Goal: Task Accomplishment & Management: Complete application form

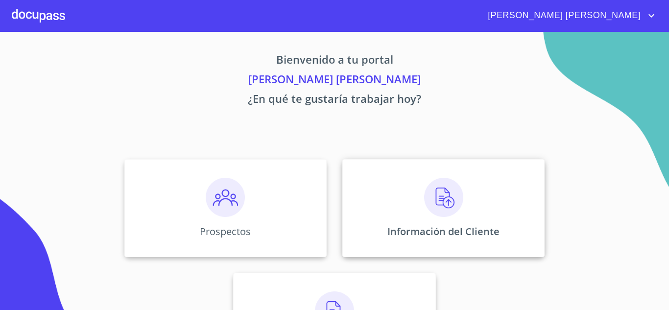
click at [437, 201] on img at bounding box center [443, 197] width 39 height 39
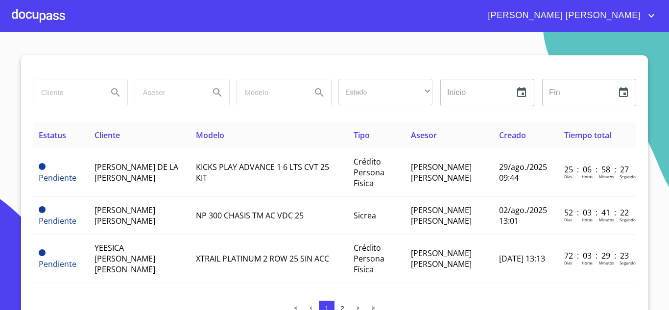
click at [62, 98] on input "search" at bounding box center [66, 92] width 67 height 26
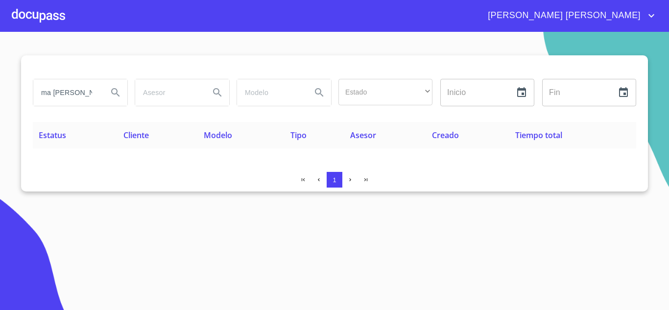
click at [114, 93] on icon "Search" at bounding box center [116, 93] width 12 height 12
click at [85, 96] on input "ma [PERSON_NAME]" at bounding box center [66, 92] width 67 height 26
type input "m"
type input "M"
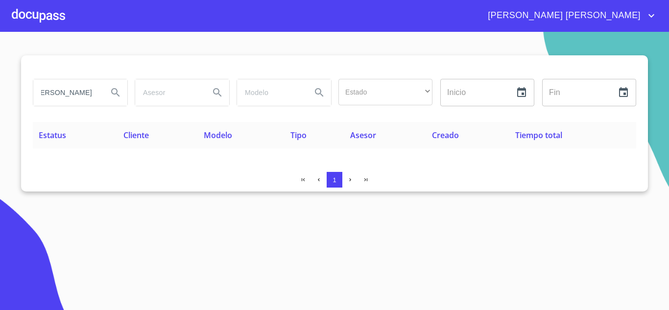
type input "[PERSON_NAME]"
drag, startPoint x: 90, startPoint y: 92, endPoint x: 0, endPoint y: 94, distance: 89.6
click at [6, 93] on section "[PERSON_NAME] Estado ​ ​ Inicio ​ Fin ​ Estatus Cliente Modelo Tipo Asesor Crea…" at bounding box center [334, 171] width 669 height 278
click at [58, 93] on input "search" at bounding box center [66, 92] width 67 height 26
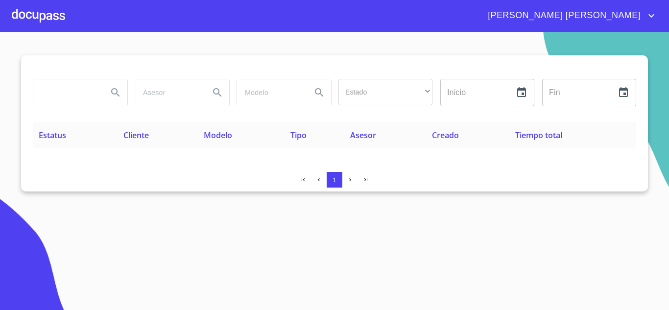
paste input "MA [PERSON_NAME]"
type input "MA [PERSON_NAME]"
click at [39, 23] on div at bounding box center [38, 15] width 53 height 31
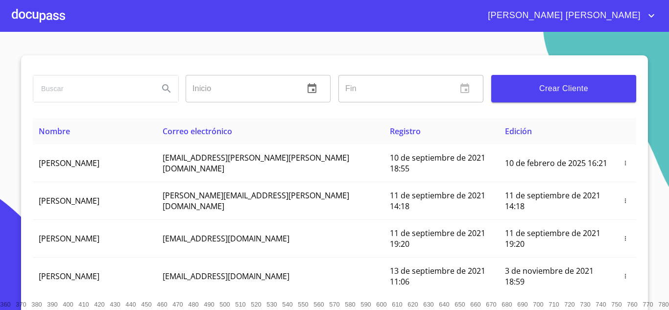
click at [61, 93] on input "search" at bounding box center [92, 88] width 118 height 26
paste input "MA [PERSON_NAME]"
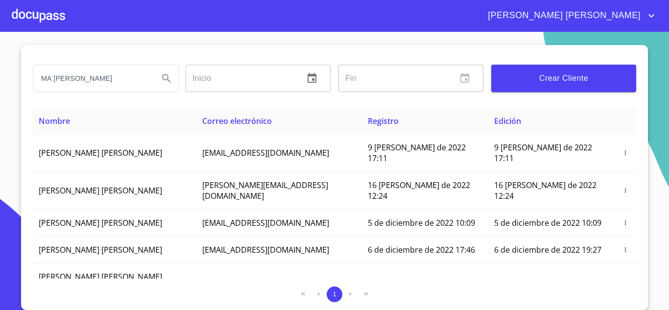
drag, startPoint x: 93, startPoint y: 80, endPoint x: 101, endPoint y: 83, distance: 8.8
click at [93, 79] on input "MA [PERSON_NAME]" at bounding box center [92, 78] width 118 height 26
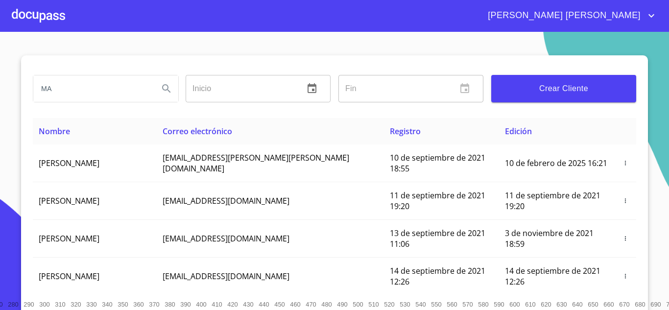
click at [75, 90] on input "MA" at bounding box center [92, 88] width 118 height 26
type input "MA."
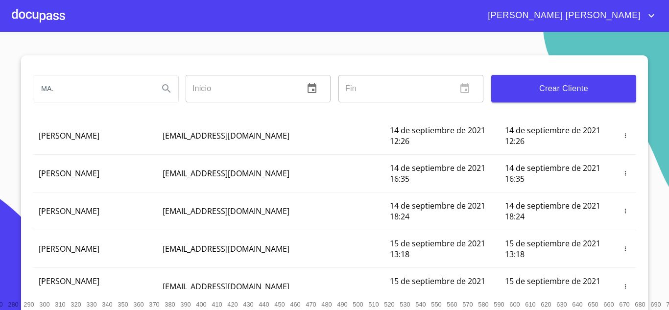
click at [50, 23] on div at bounding box center [38, 15] width 53 height 31
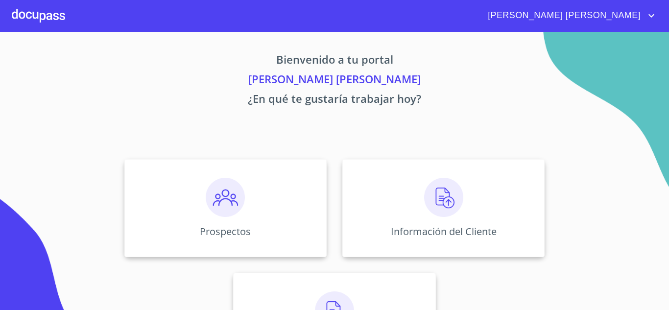
click at [224, 206] on img at bounding box center [225, 197] width 39 height 39
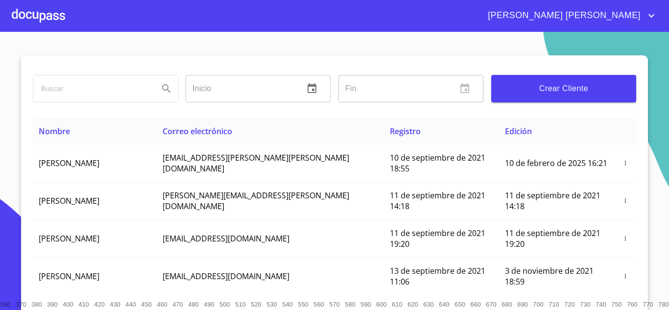
click at [62, 94] on input "search" at bounding box center [92, 88] width 118 height 26
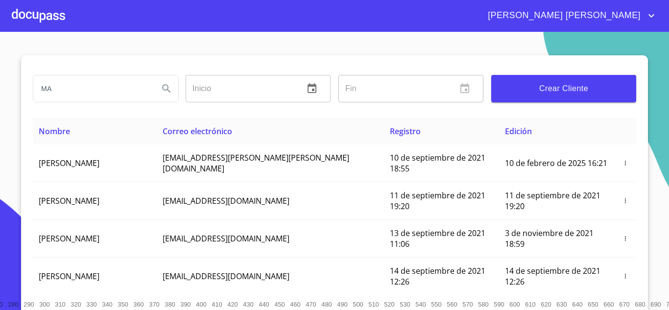
click at [71, 91] on input "MA" at bounding box center [92, 88] width 118 height 26
type input "M"
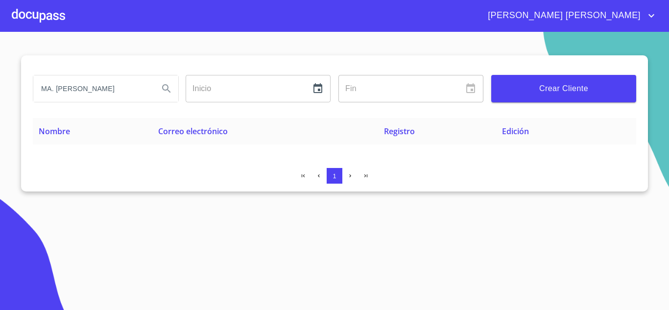
click at [74, 89] on input "MA. [PERSON_NAME]" at bounding box center [92, 88] width 118 height 26
type input "MA. [PERSON_NAME]"
click at [167, 88] on icon "Search" at bounding box center [166, 88] width 8 height 8
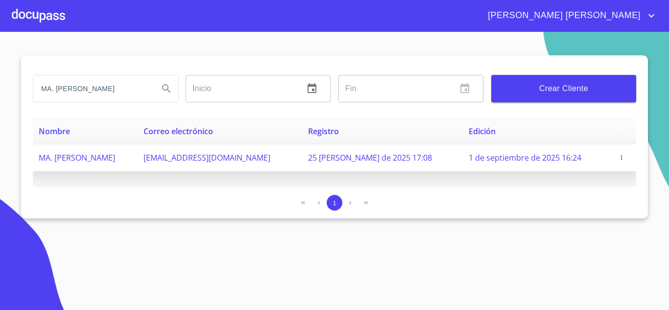
drag, startPoint x: 171, startPoint y: 159, endPoint x: 39, endPoint y: 164, distance: 132.3
click at [39, 164] on td "MA. [PERSON_NAME]" at bounding box center [85, 157] width 105 height 27
copy span "MA. [PERSON_NAME]"
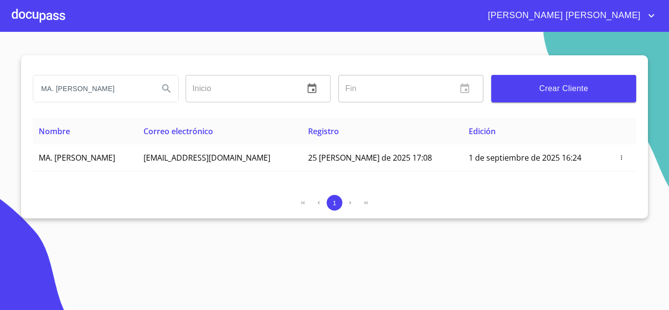
click at [37, 17] on div at bounding box center [38, 15] width 53 height 31
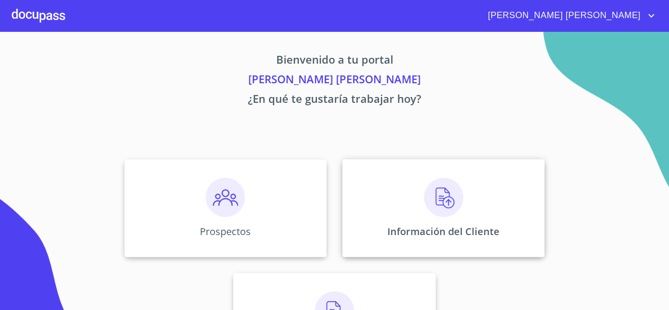
click at [461, 210] on div "Información del Cliente" at bounding box center [443, 208] width 202 height 98
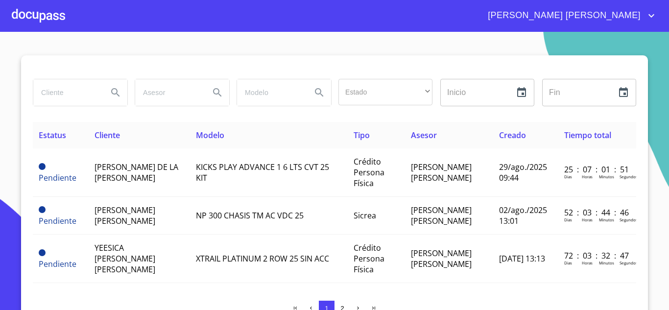
click at [44, 95] on input "search" at bounding box center [66, 92] width 67 height 26
paste input "MA. [PERSON_NAME]"
type input "MA. [PERSON_NAME]"
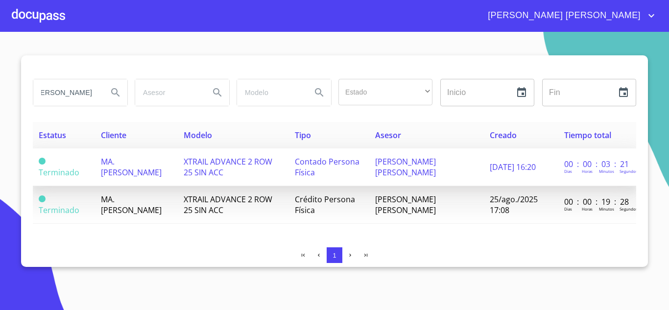
scroll to position [0, 0]
click at [136, 168] on span "MA. [PERSON_NAME]" at bounding box center [131, 167] width 61 height 22
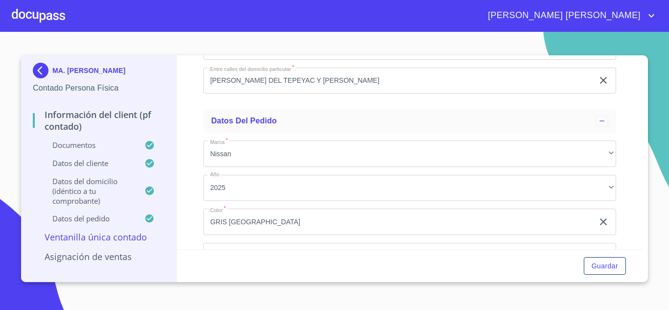
scroll to position [2629, 0]
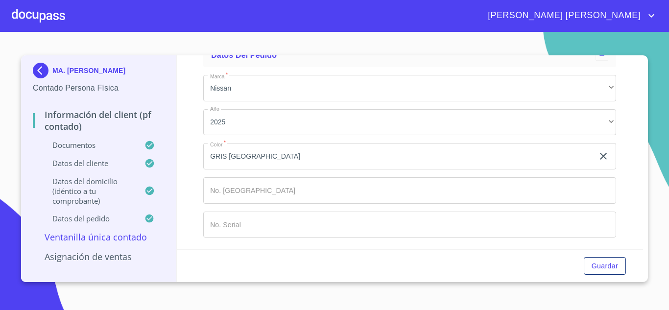
click at [32, 15] on div at bounding box center [38, 15] width 53 height 31
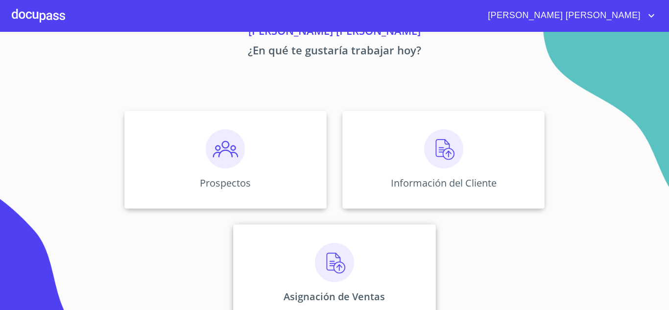
scroll to position [69, 0]
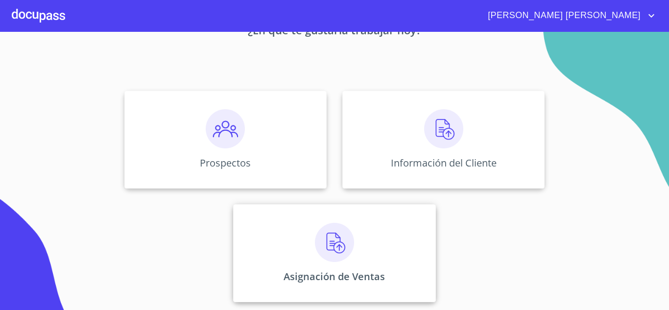
click at [333, 246] on img at bounding box center [334, 242] width 39 height 39
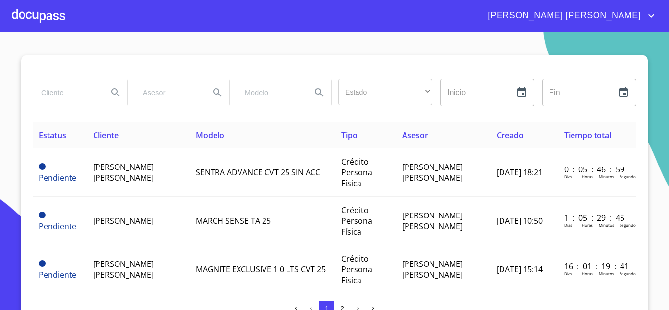
click at [40, 88] on input "search" at bounding box center [66, 92] width 67 height 26
paste input "MA. [PERSON_NAME]"
type input "MA. [PERSON_NAME]"
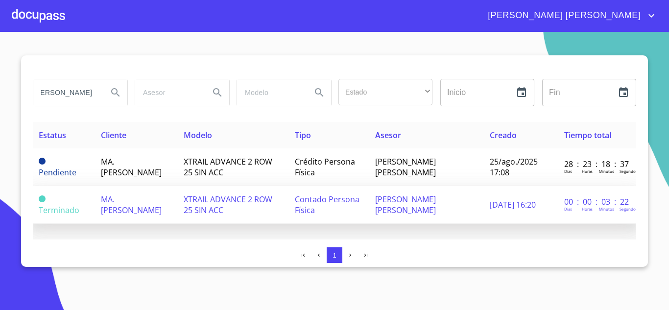
click at [137, 211] on span "MA. [PERSON_NAME]" at bounding box center [131, 205] width 61 height 22
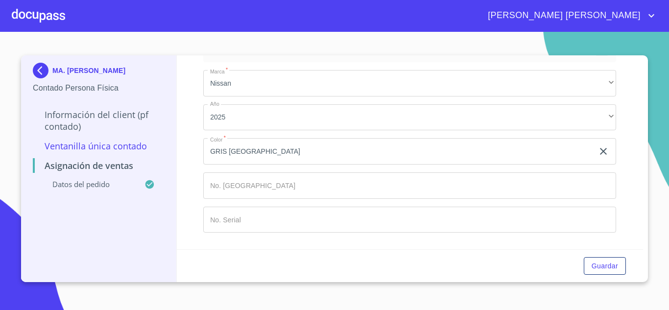
scroll to position [71, 0]
click at [231, 187] on input "Marca   *" at bounding box center [409, 183] width 413 height 26
type input "149031"
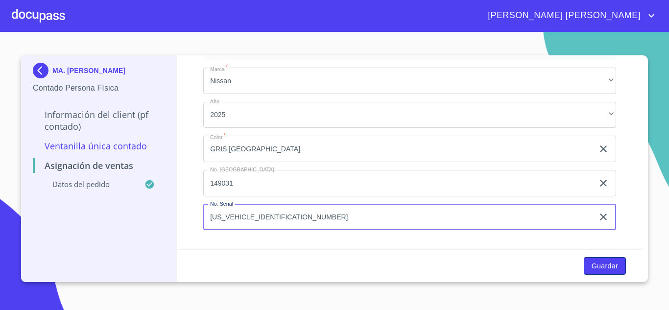
type input "[US_VEHICLE_IDENTIFICATION_NUMBER]"
click at [604, 268] on span "Guardar" at bounding box center [605, 266] width 26 height 12
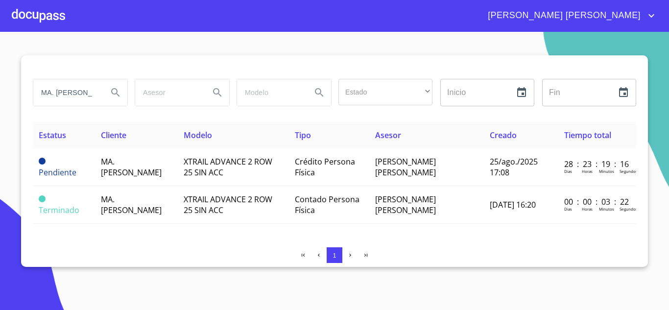
click at [33, 23] on div at bounding box center [38, 15] width 53 height 31
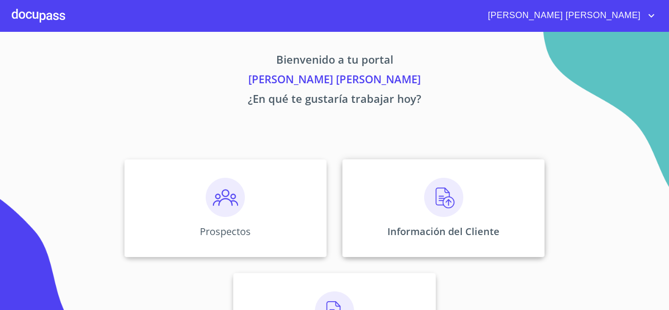
click at [418, 204] on div "Información del Cliente" at bounding box center [443, 208] width 202 height 98
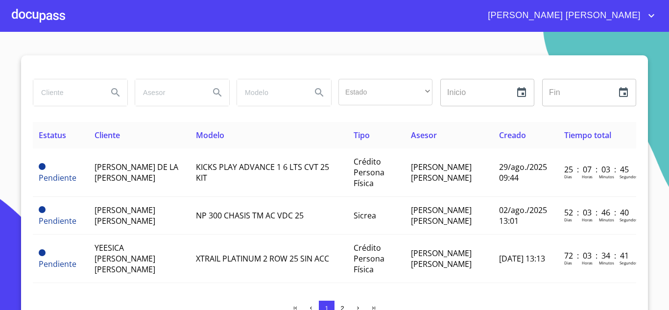
click at [47, 94] on input "search" at bounding box center [66, 92] width 67 height 26
paste input "MA. [PERSON_NAME]"
type input "MA. [PERSON_NAME]"
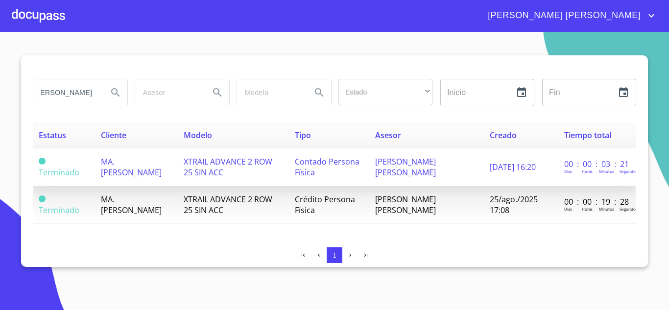
click at [321, 166] on span "Contado Persona Física" at bounding box center [327, 167] width 65 height 22
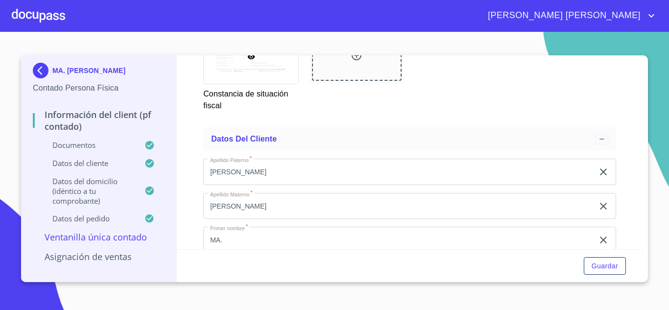
scroll to position [2629, 0]
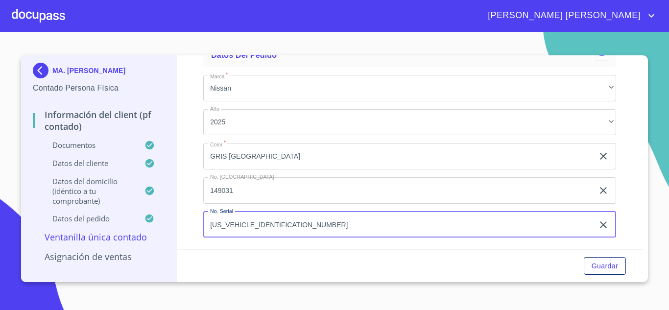
drag, startPoint x: 301, startPoint y: 223, endPoint x: 283, endPoint y: 223, distance: 18.1
click at [290, 224] on input "[US_VEHICLE_IDENTIFICATION_NUMBER]" at bounding box center [398, 225] width 390 height 26
click at [283, 223] on input "[US_VEHICLE_IDENTIFICATION_NUMBER]" at bounding box center [398, 225] width 390 height 26
click at [280, 223] on input "[US_VEHICLE_IDENTIFICATION_NUMBER]" at bounding box center [398, 225] width 390 height 26
click at [276, 223] on input "[US_VEHICLE_IDENTIFICATION_NUMBER]" at bounding box center [398, 225] width 390 height 26
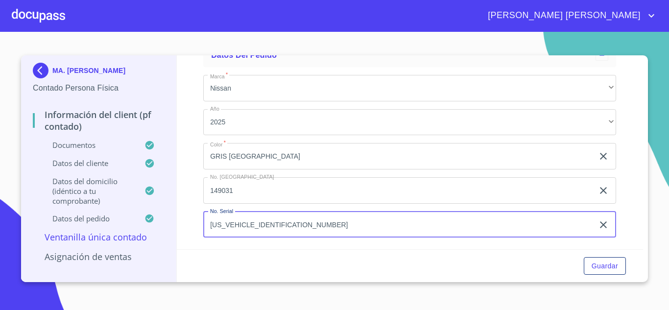
drag, startPoint x: 293, startPoint y: 226, endPoint x: 205, endPoint y: 234, distance: 89.0
click at [205, 234] on input "[US_VEHICLE_IDENTIFICATION_NUMBER]" at bounding box center [398, 225] width 390 height 26
click at [232, 190] on input "149031" at bounding box center [398, 190] width 390 height 26
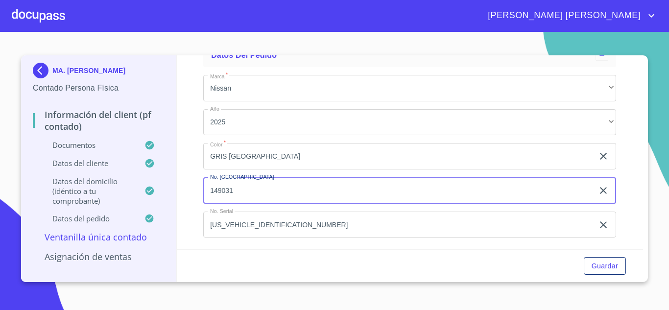
click at [232, 190] on input "149031" at bounding box center [398, 190] width 390 height 26
